Goal: Check status

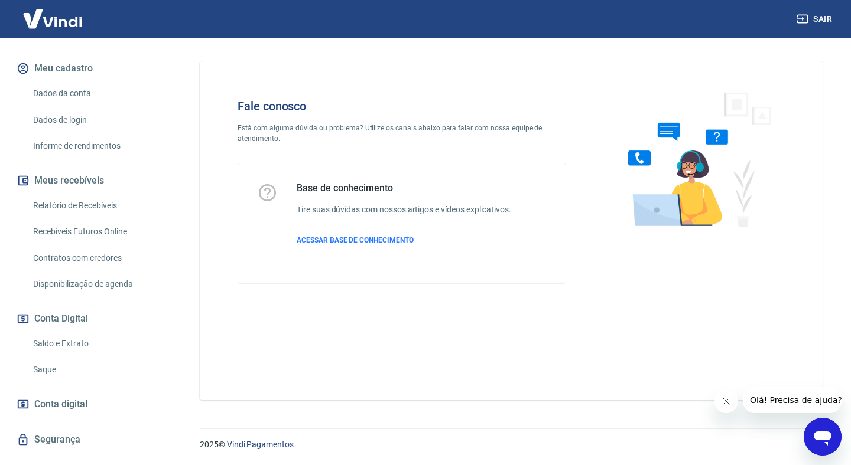
scroll to position [164, 0]
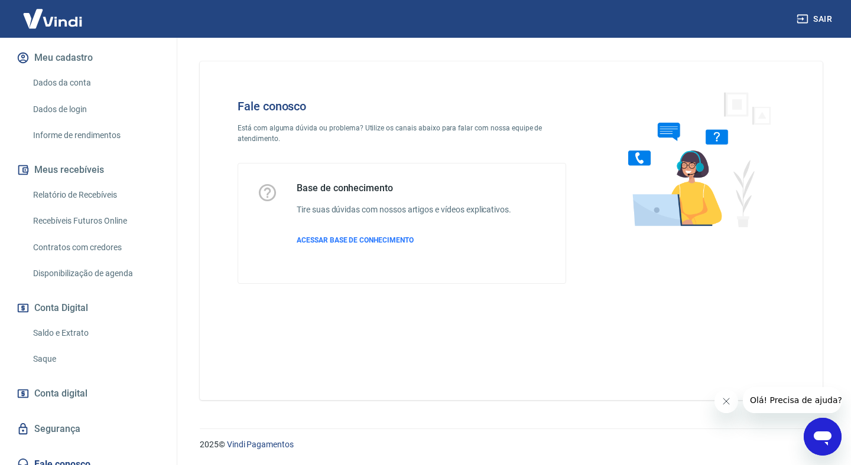
click at [71, 392] on link "Conta digital" at bounding box center [88, 394] width 148 height 26
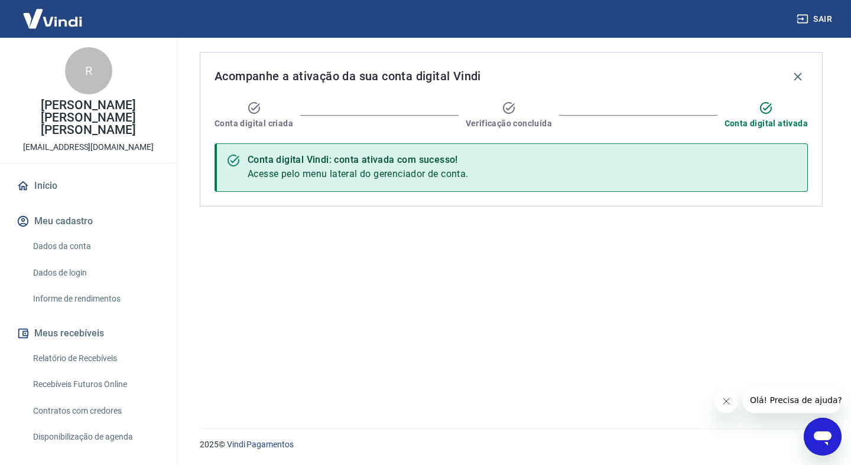
scroll to position [164, 0]
